Goal: Transaction & Acquisition: Purchase product/service

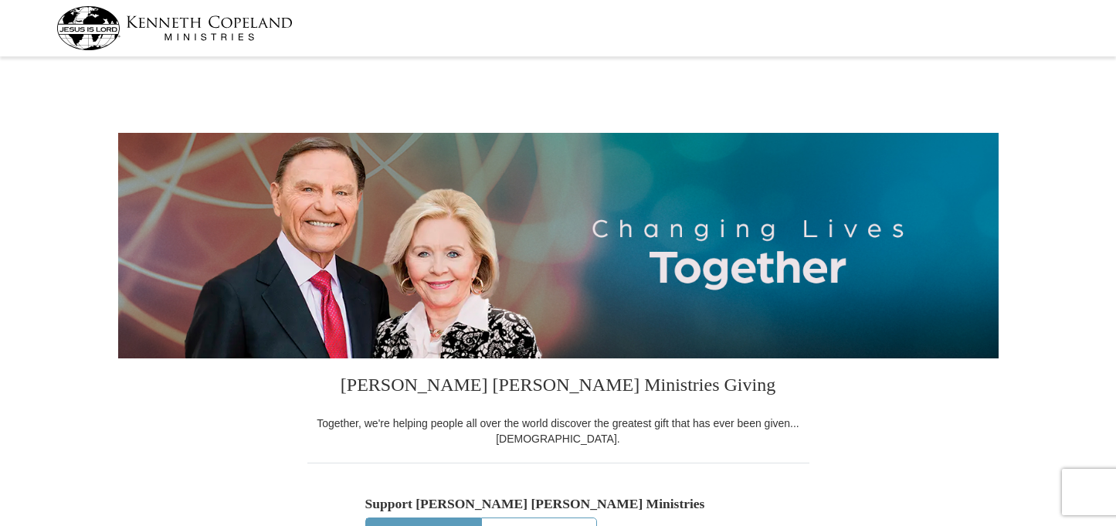
select select "MO"
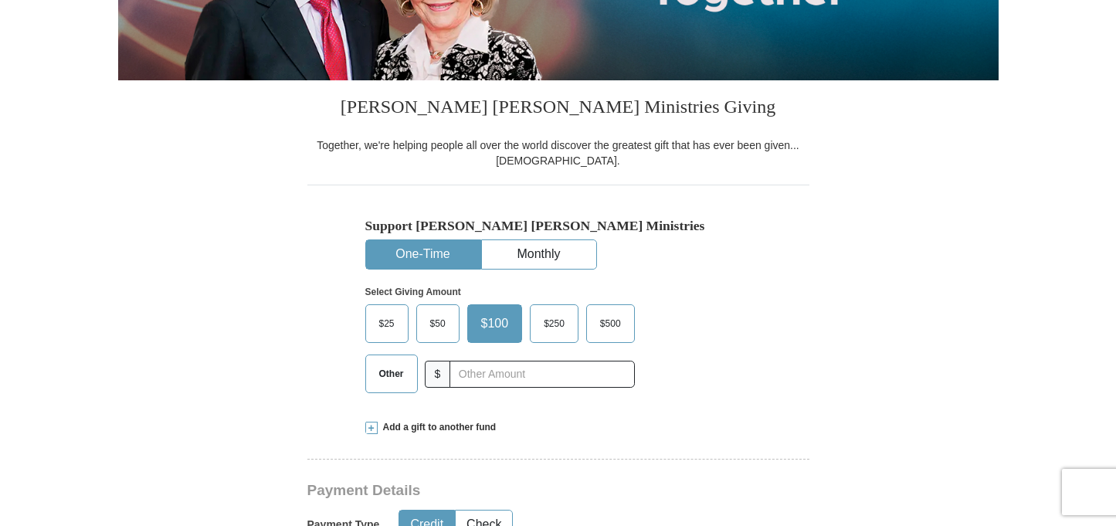
click at [390, 380] on span "Other" at bounding box center [392, 373] width 40 height 23
click at [0, 0] on input "Other" at bounding box center [0, 0] width 0 height 0
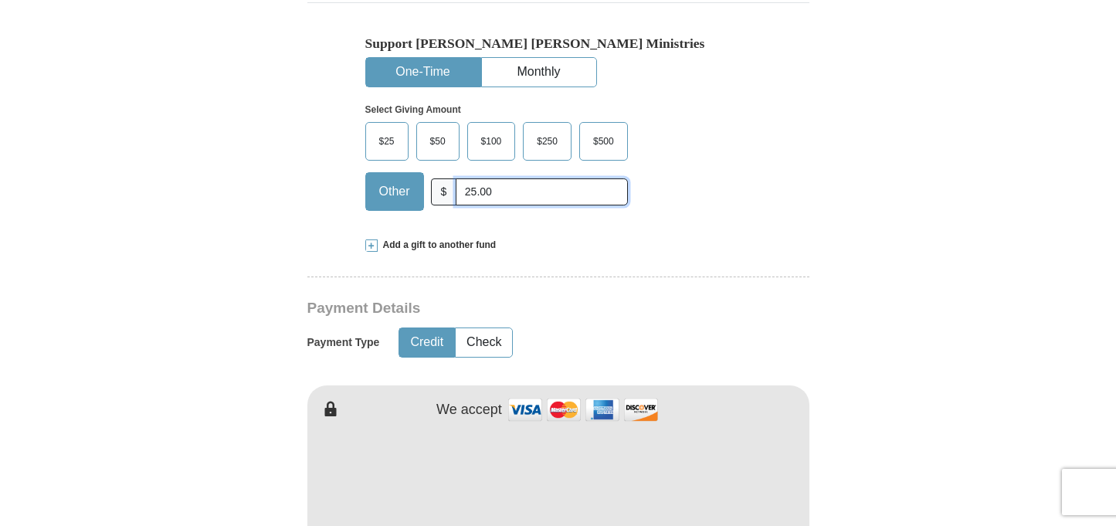
scroll to position [463, 0]
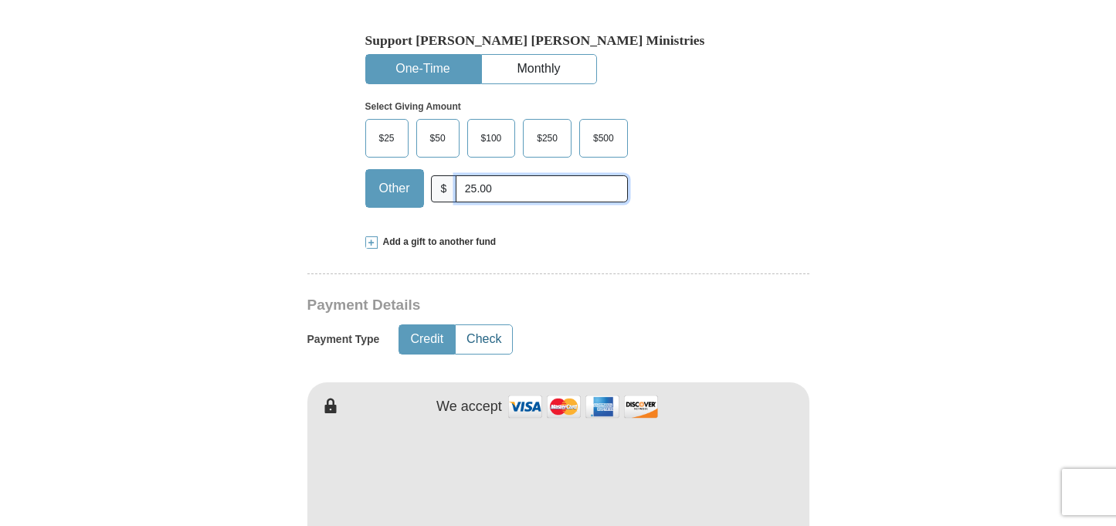
type input "25.00"
click at [498, 345] on button "Check" at bounding box center [484, 339] width 56 height 29
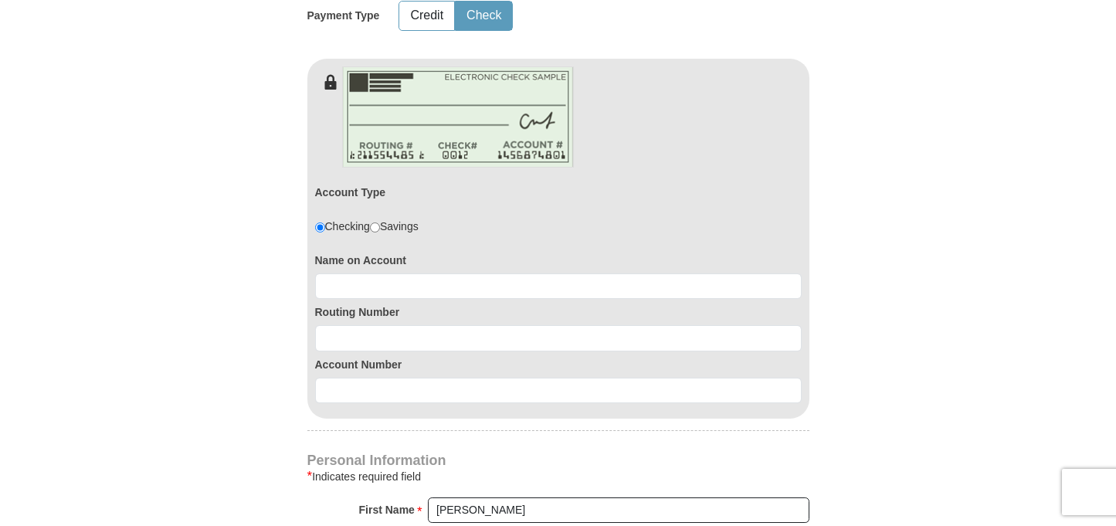
scroll to position [834, 0]
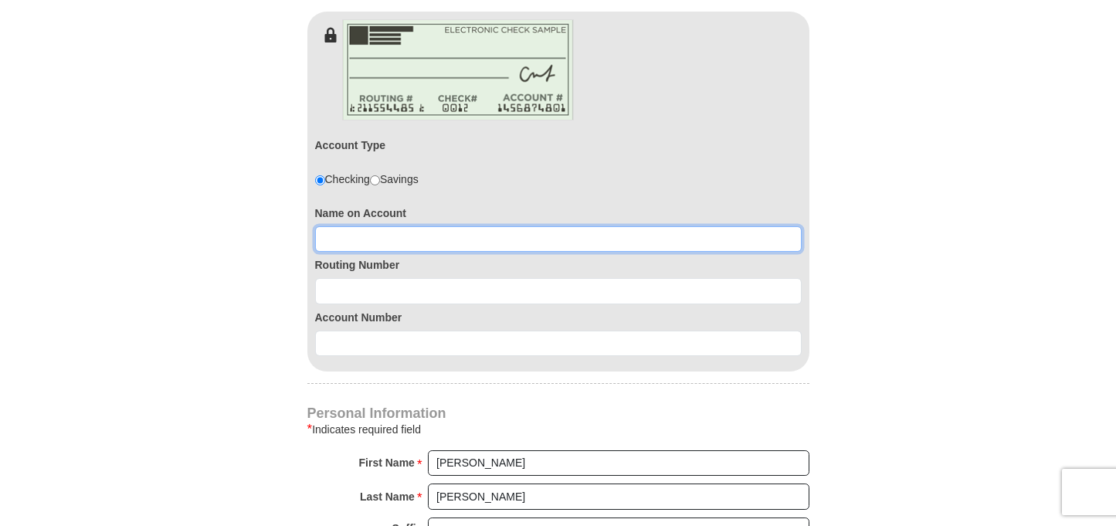
click at [393, 235] on input at bounding box center [558, 239] width 487 height 26
drag, startPoint x: 393, startPoint y: 235, endPoint x: 333, endPoint y: 243, distance: 60.7
click at [333, 243] on input at bounding box center [558, 239] width 487 height 26
type input "Harold W Powell"
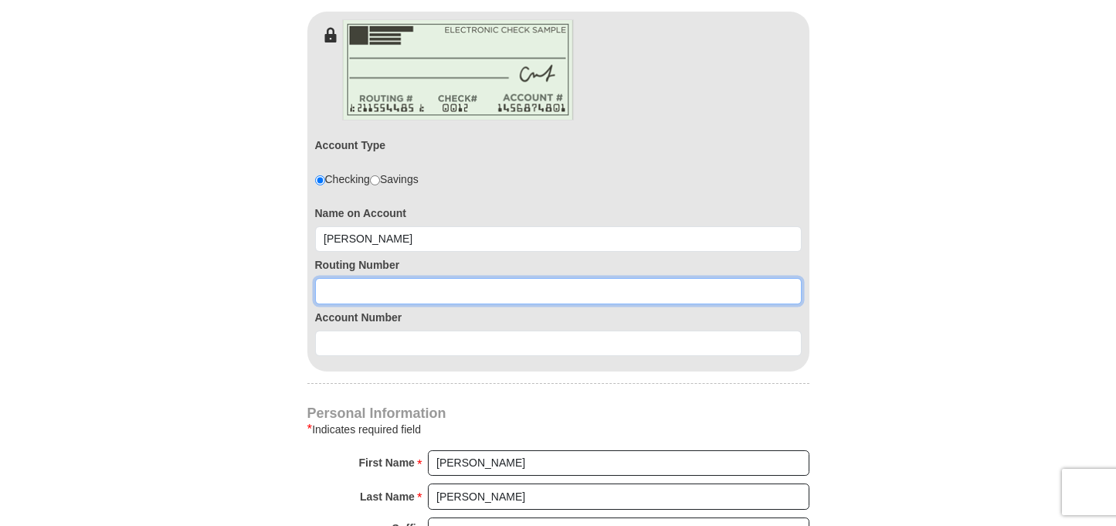
click at [358, 294] on input at bounding box center [558, 291] width 487 height 26
type input "086500634"
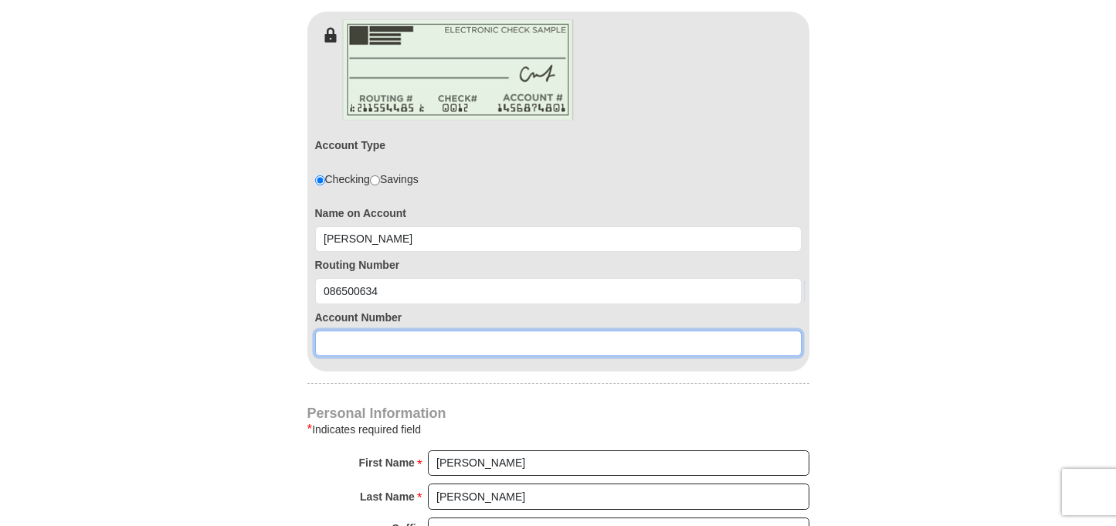
click at [372, 352] on input at bounding box center [558, 344] width 487 height 26
click at [342, 343] on input "100320" at bounding box center [558, 344] width 487 height 26
click at [363, 345] on input "100320" at bounding box center [558, 344] width 487 height 26
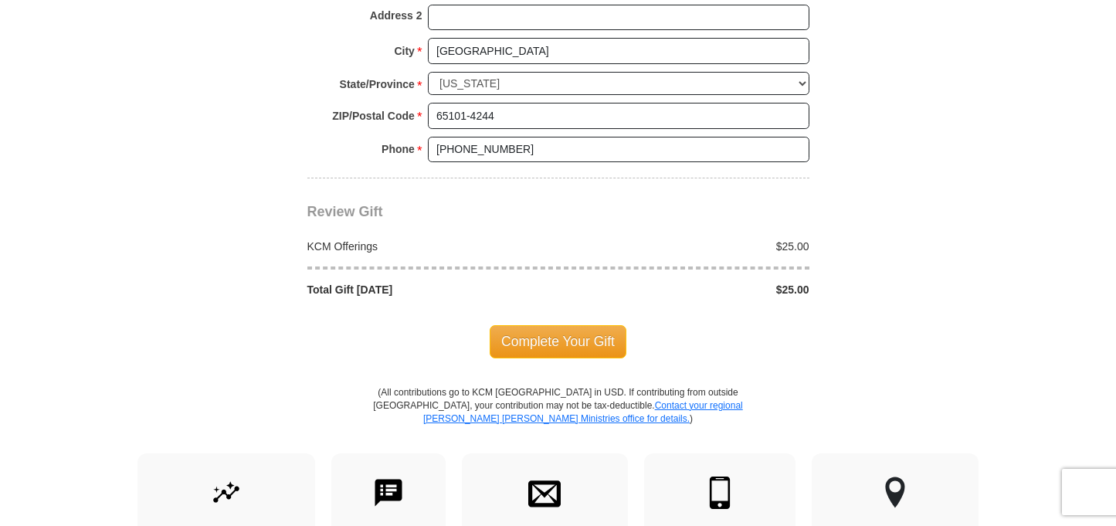
scroll to position [1483, 0]
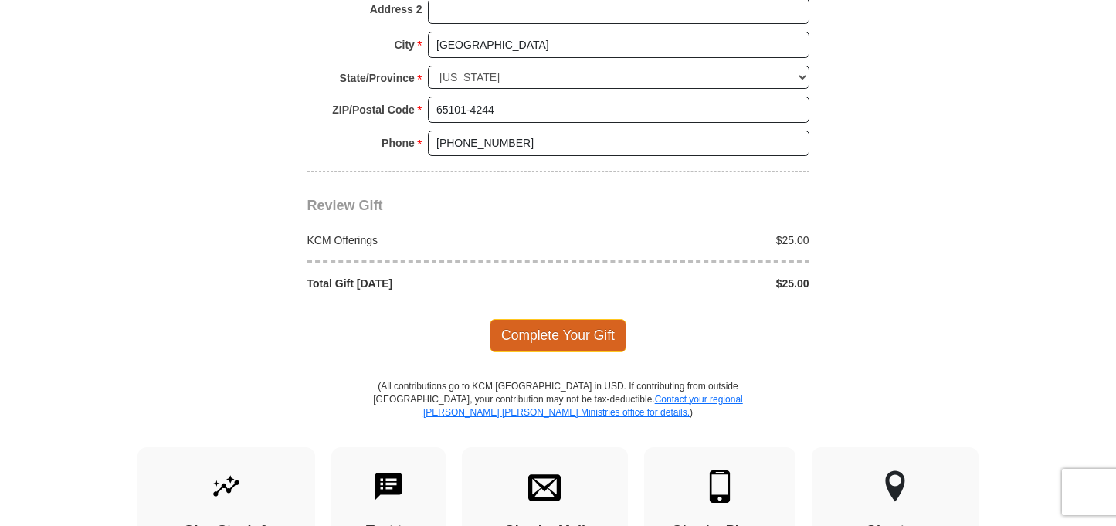
type input "1003208"
click at [552, 334] on span "Complete Your Gift" at bounding box center [558, 335] width 137 height 32
